Goal: Task Accomplishment & Management: Manage account settings

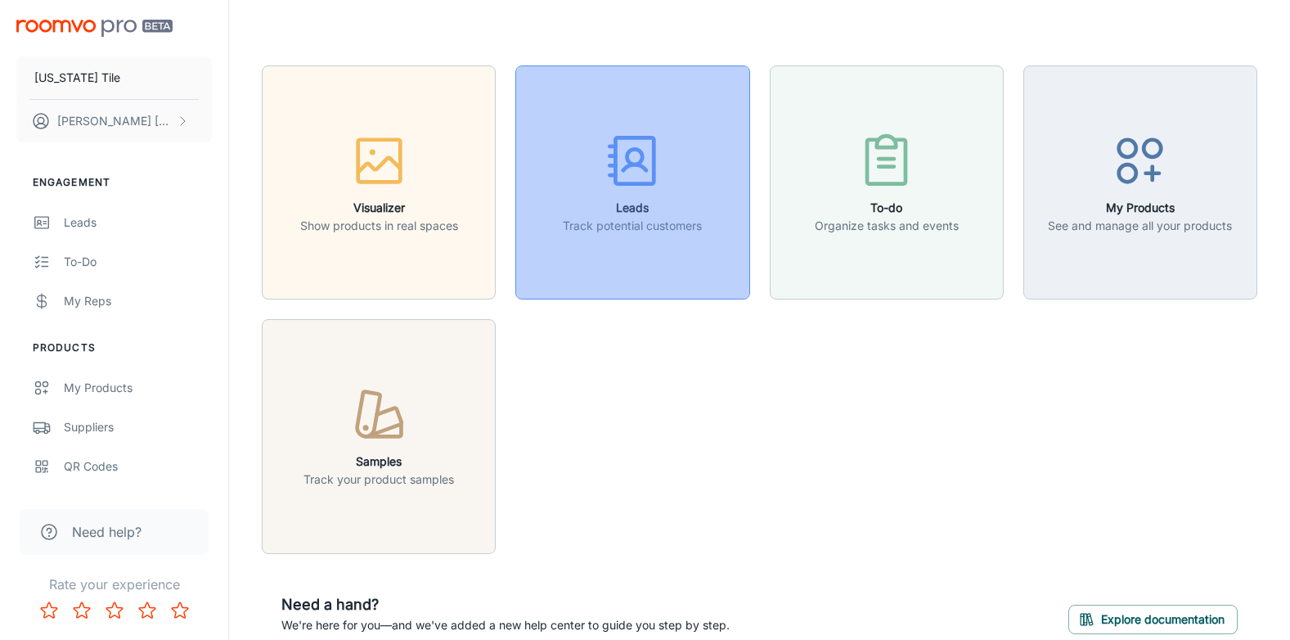
click at [623, 193] on div "button" at bounding box center [632, 164] width 139 height 68
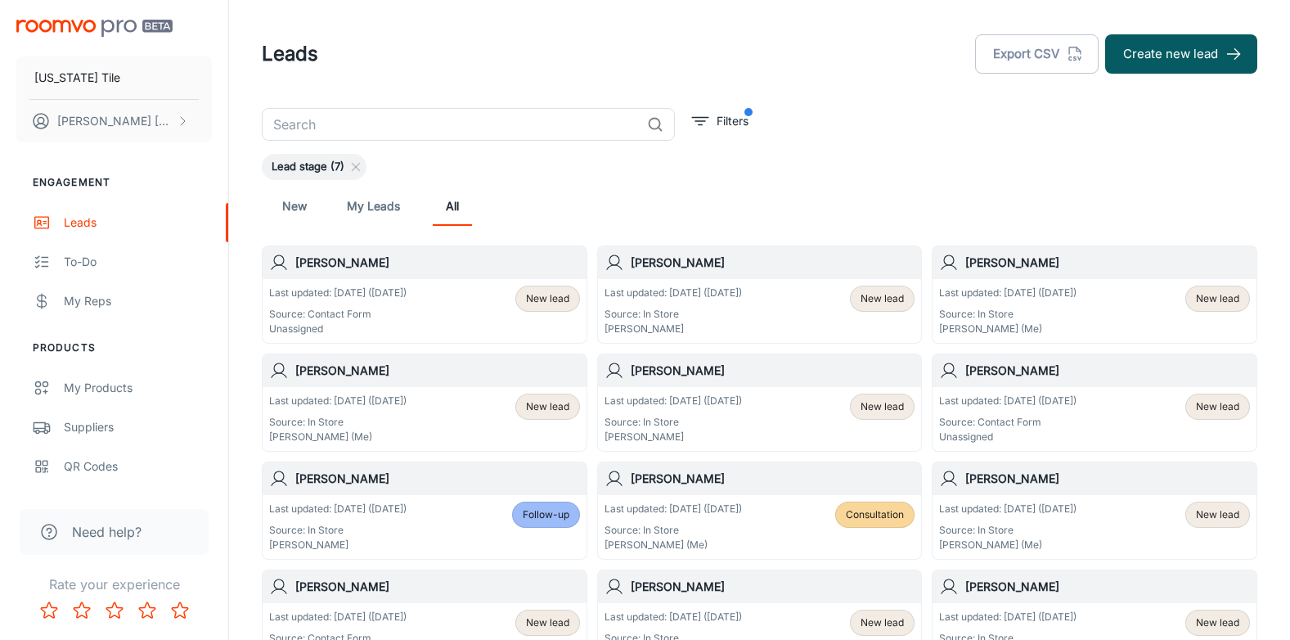
click at [355, 294] on p "Last updated: [DATE] ([DATE])" at bounding box center [337, 292] width 137 height 15
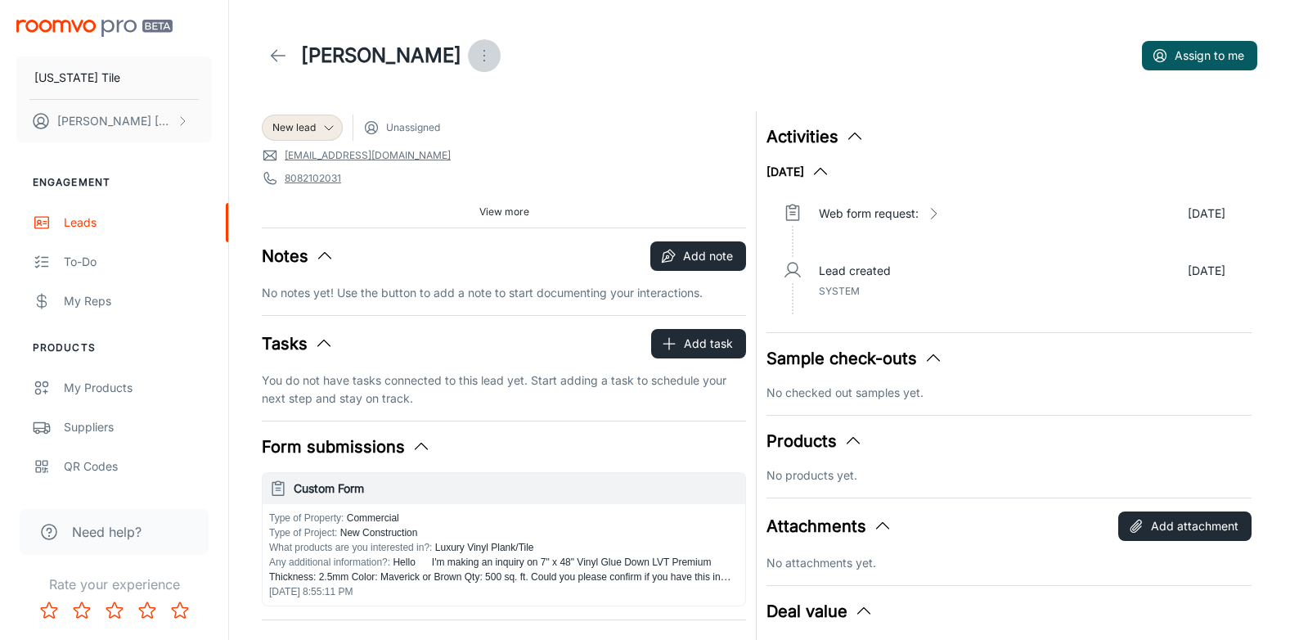
click at [474, 56] on icon "Open menu" at bounding box center [484, 56] width 20 height 20
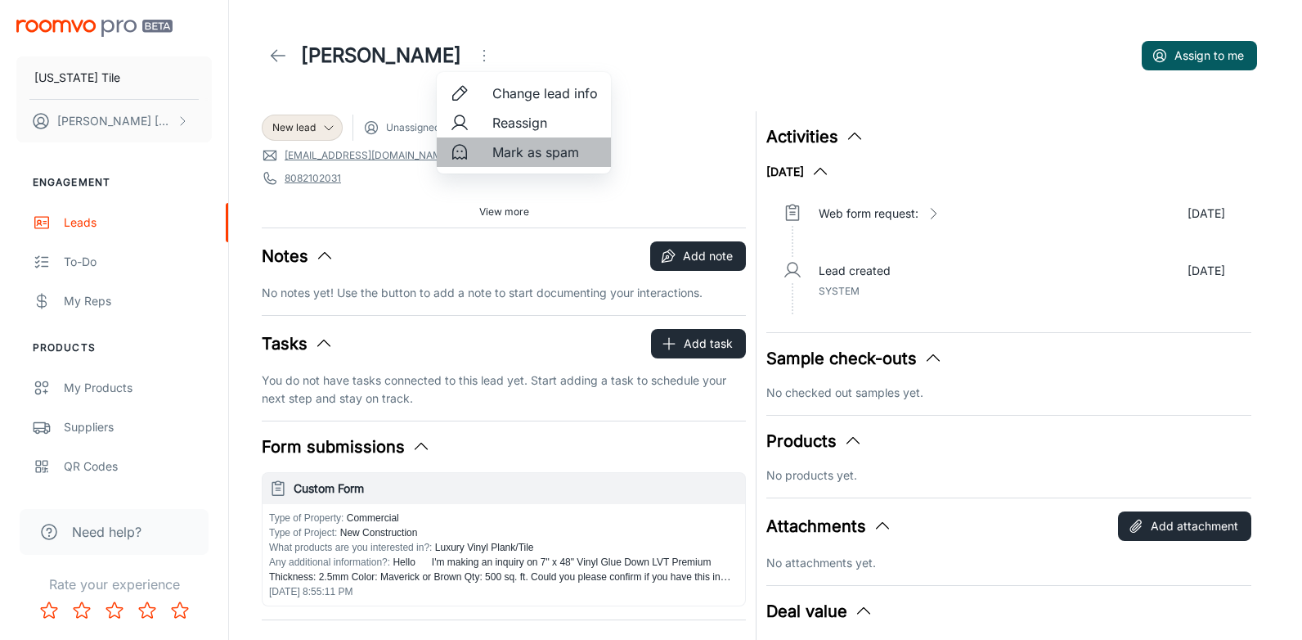
click at [543, 146] on span "Mark as spam" at bounding box center [545, 152] width 106 height 20
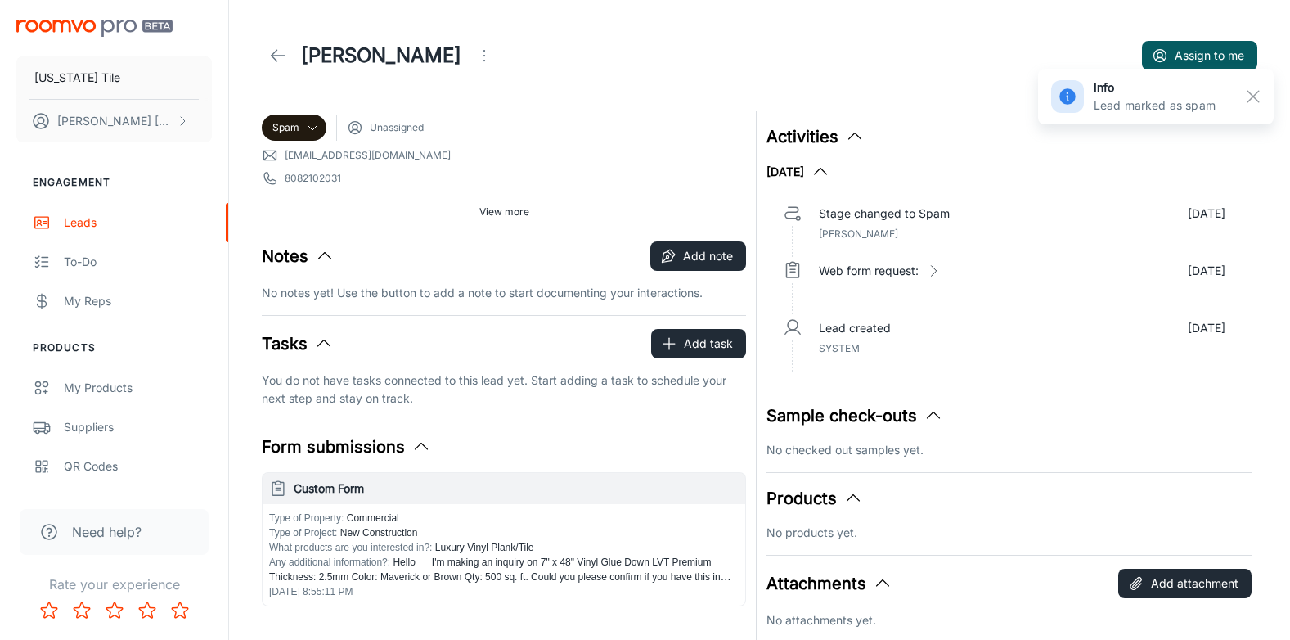
click at [279, 51] on icon at bounding box center [278, 56] width 20 height 20
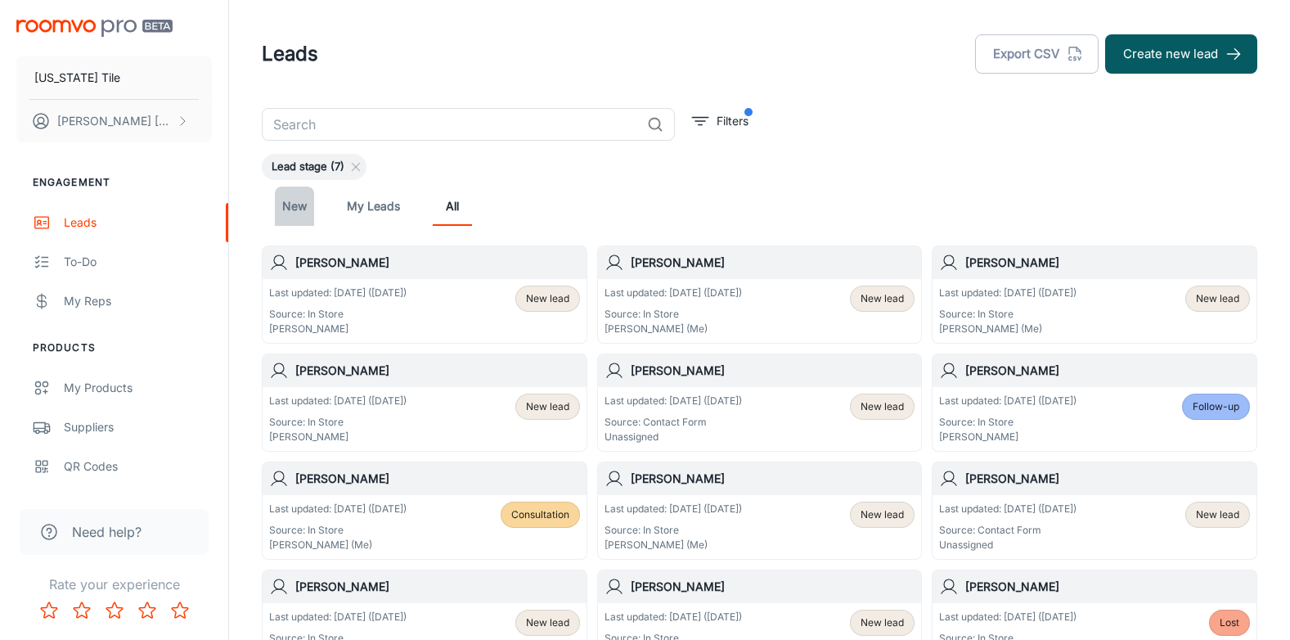
click at [290, 206] on link "New" at bounding box center [294, 206] width 39 height 39
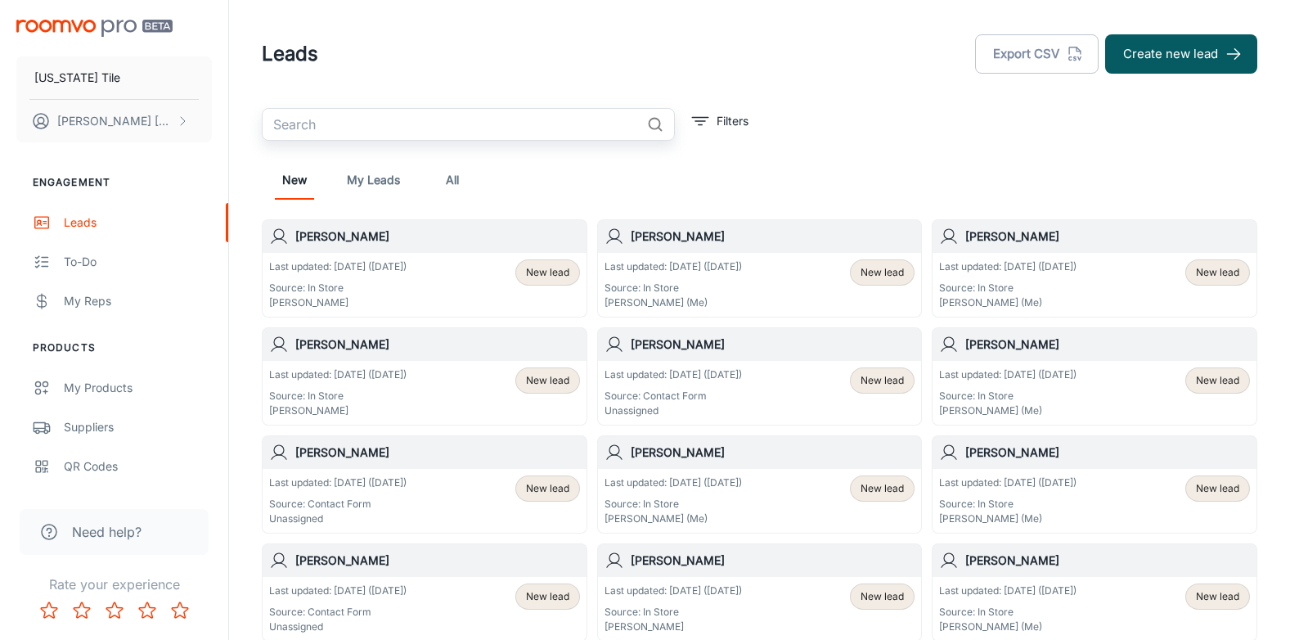
click at [300, 122] on input "text" at bounding box center [451, 124] width 379 height 33
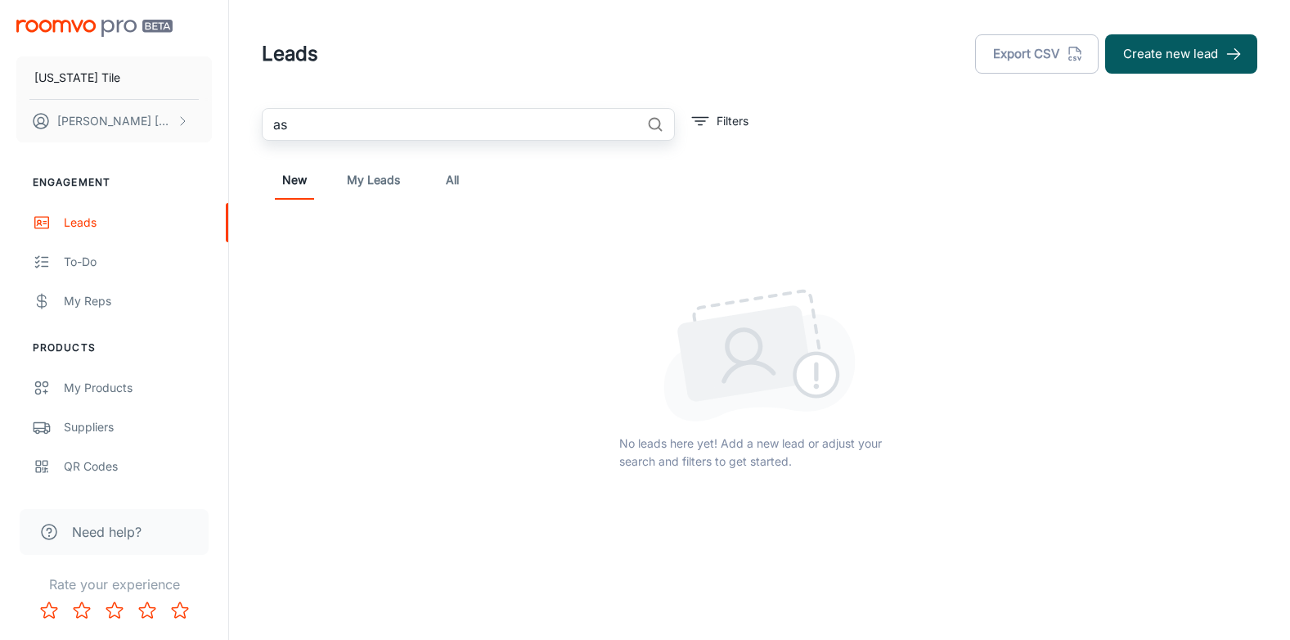
type input "a"
type input "mill"
